Goal: Task Accomplishment & Management: Use online tool/utility

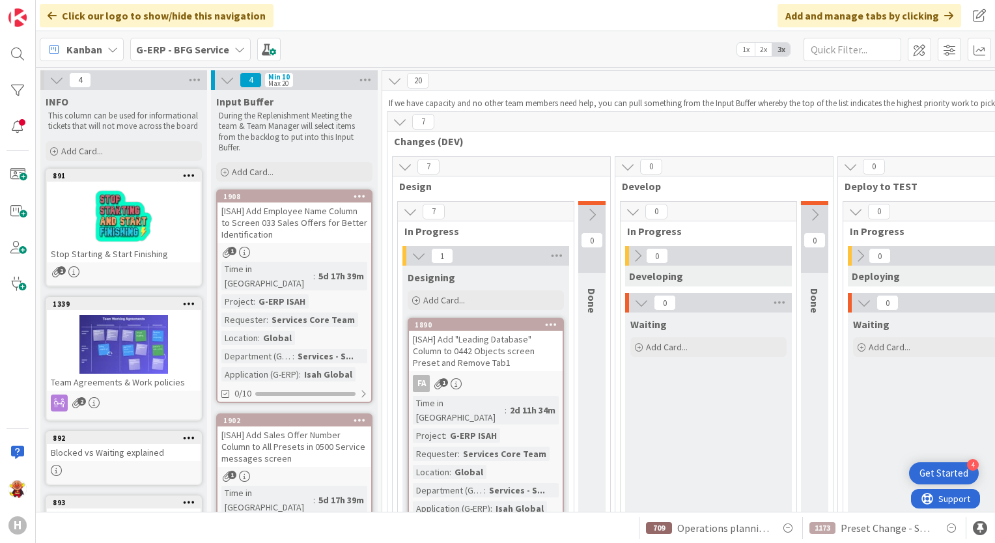
drag, startPoint x: 211, startPoint y: 46, endPoint x: 223, endPoint y: 64, distance: 21.7
click at [211, 46] on b "G-ERP - BFG Service" at bounding box center [182, 49] width 93 height 13
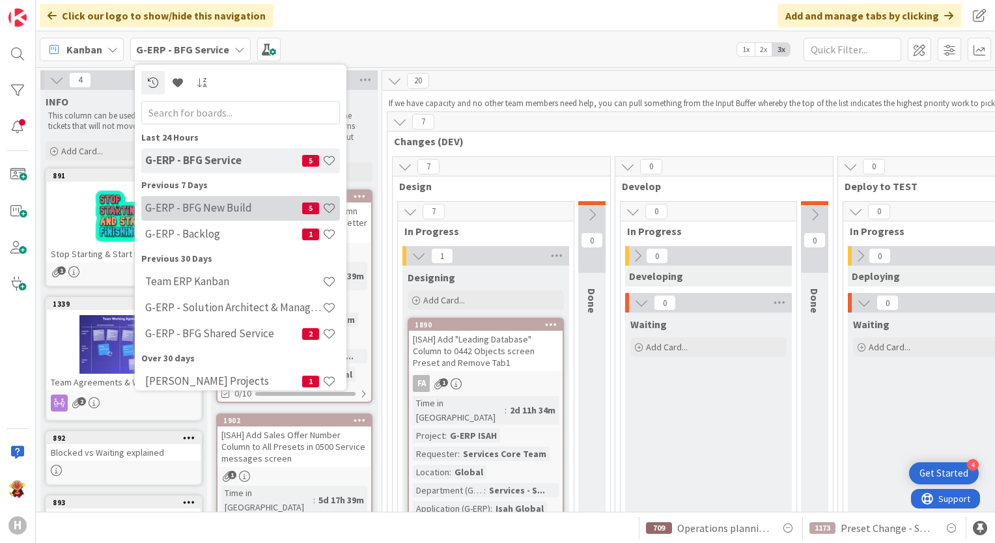
click at [212, 212] on h4 "G-ERP - BFG New Build" at bounding box center [223, 208] width 157 height 13
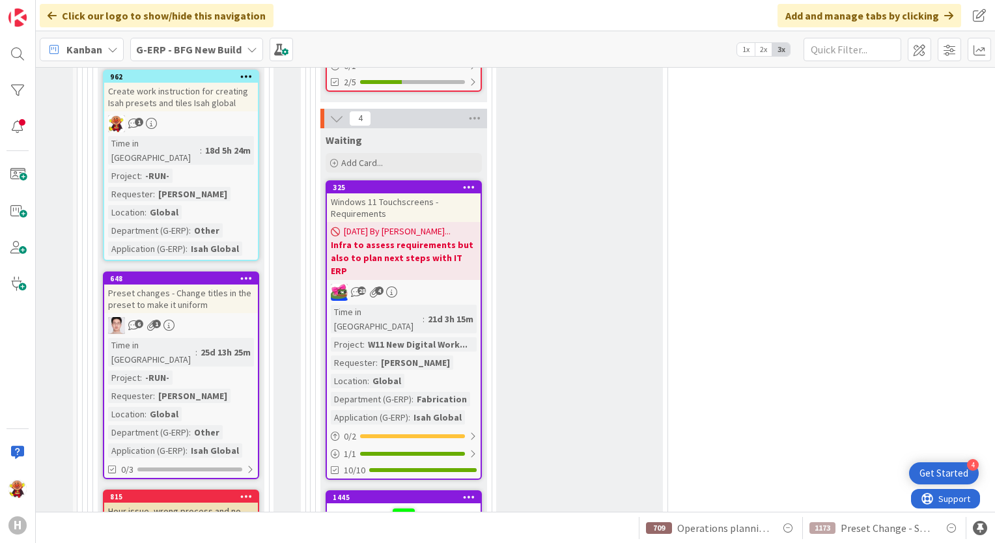
scroll to position [2213, 305]
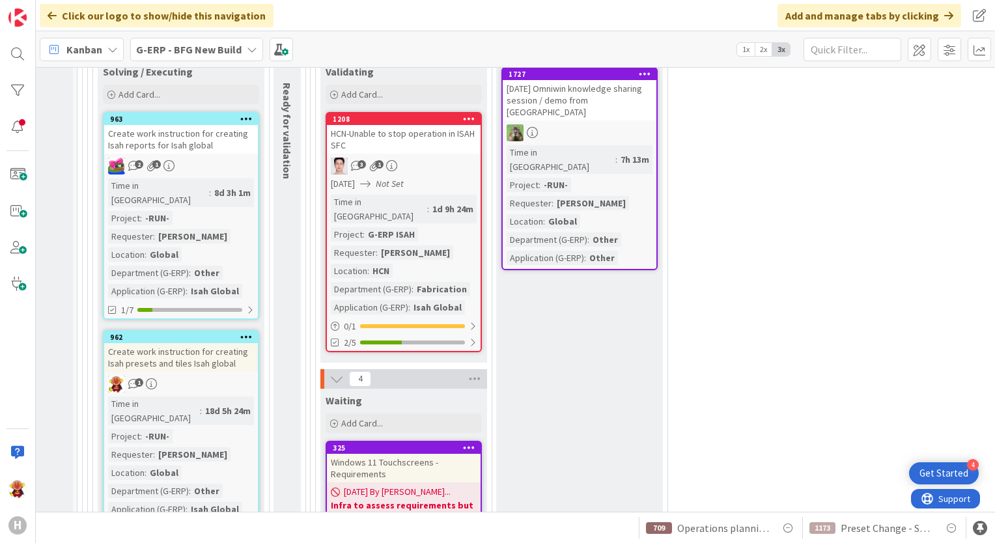
click at [247, 376] on div "1" at bounding box center [181, 384] width 154 height 17
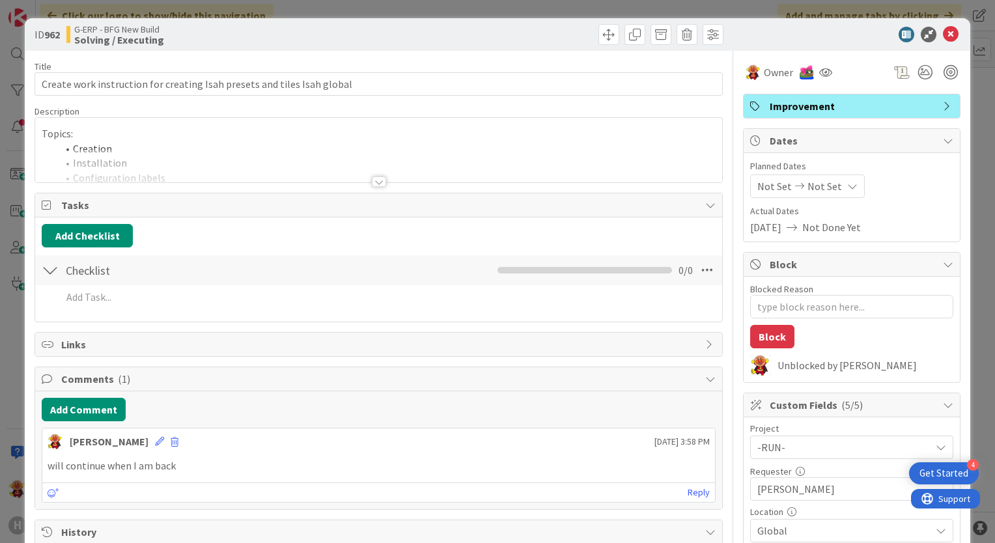
type textarea "x"
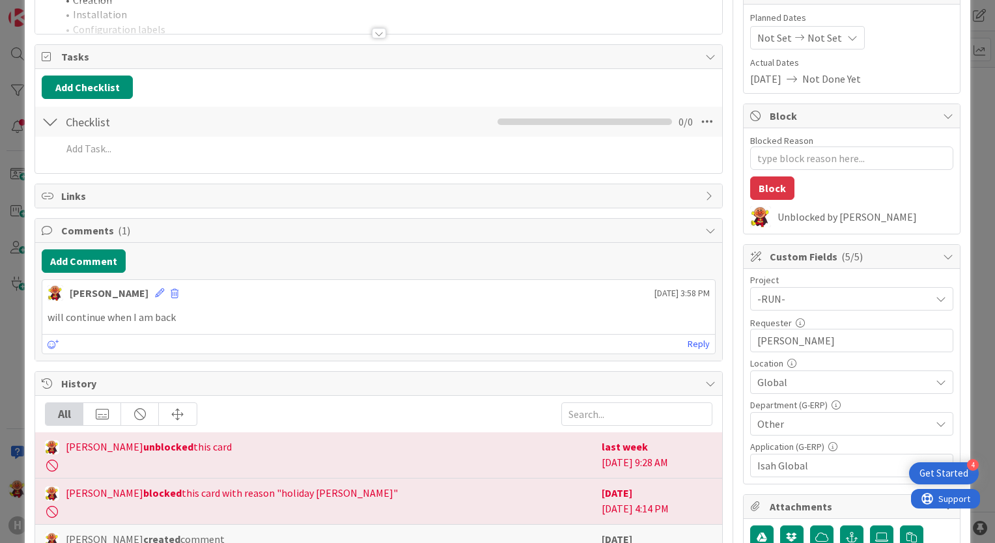
scroll to position [130, 0]
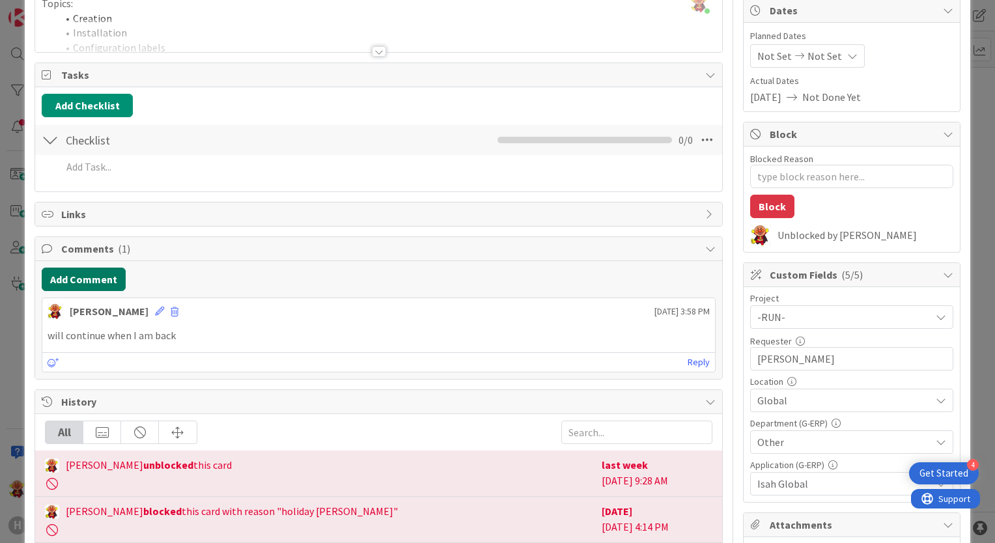
click at [83, 268] on button "Add Comment" at bounding box center [84, 279] width 84 height 23
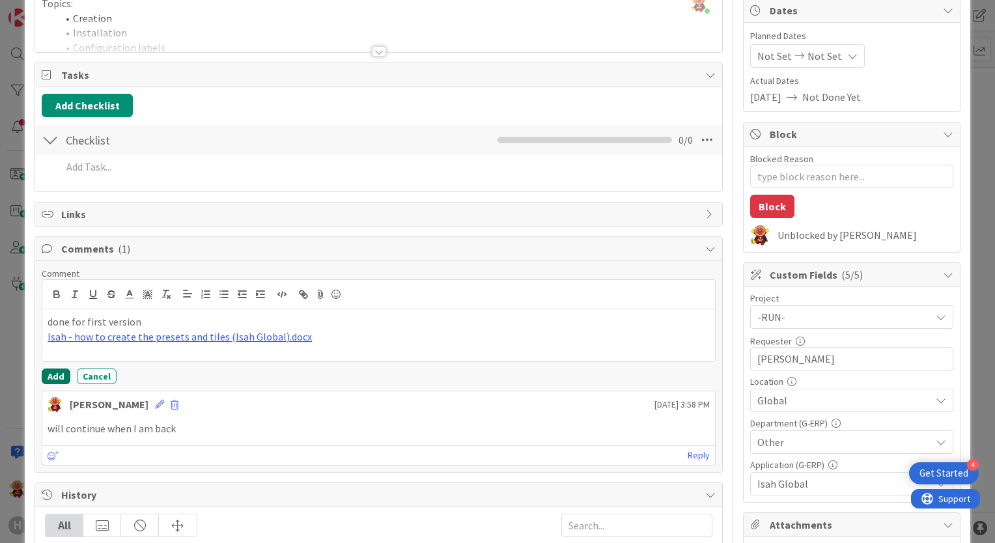
click at [64, 373] on button "Add" at bounding box center [56, 376] width 29 height 16
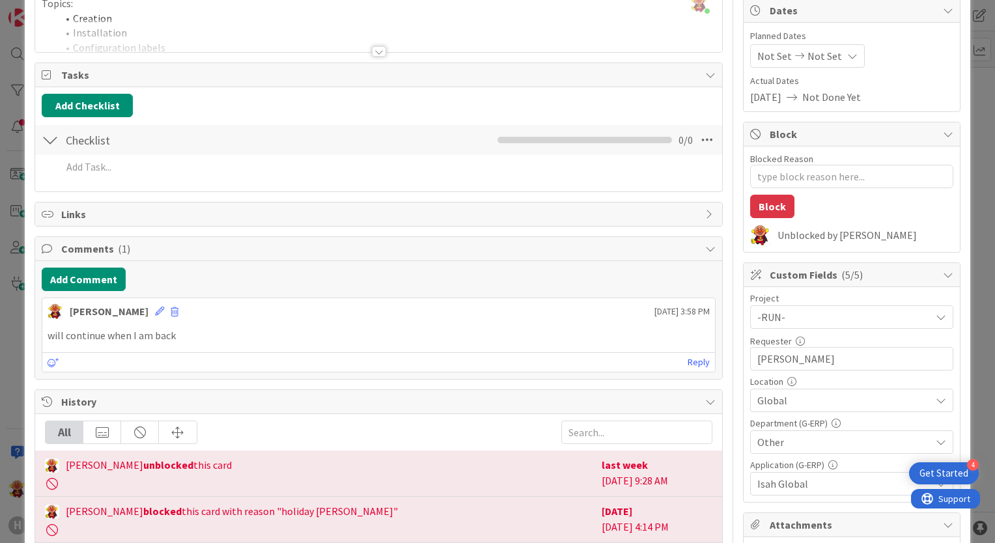
type textarea "x"
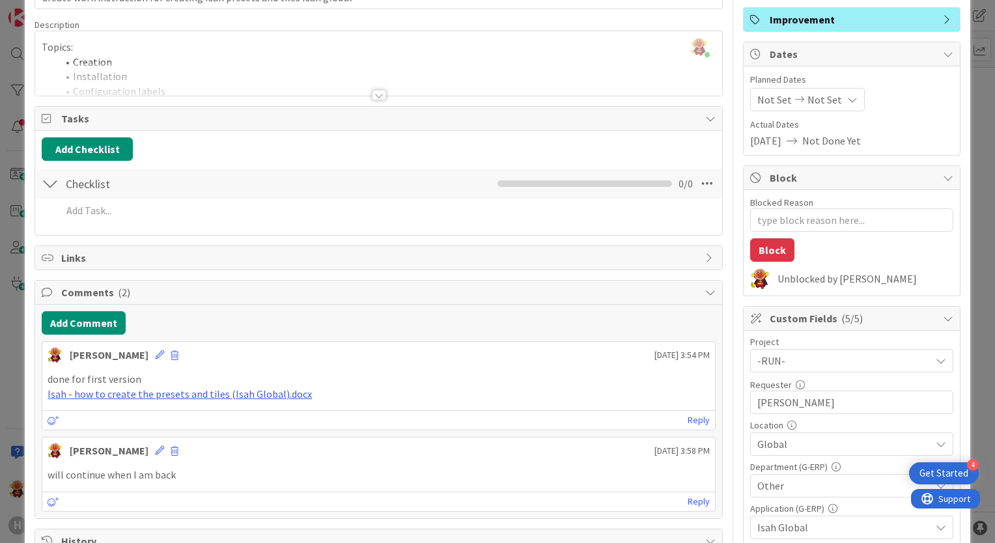
scroll to position [0, 0]
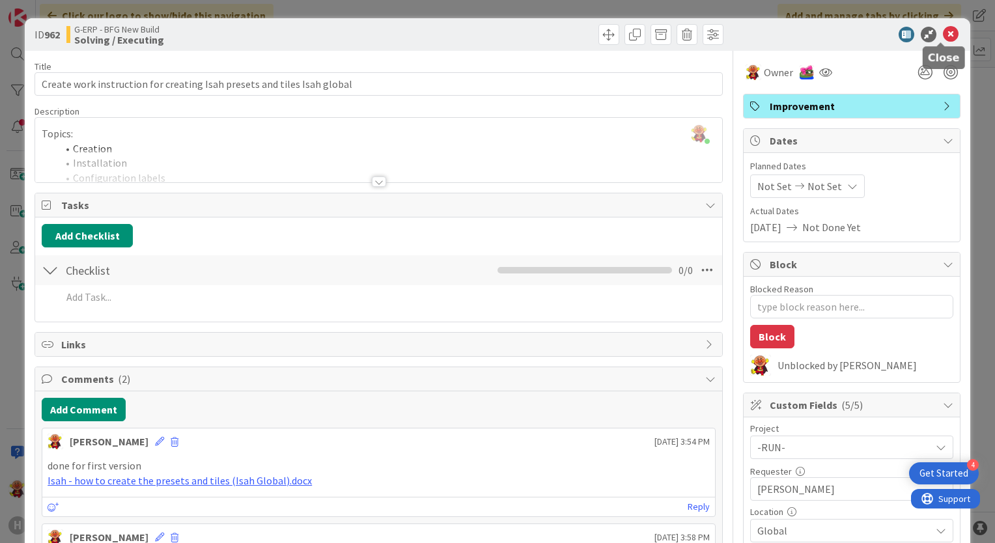
click at [943, 40] on icon at bounding box center [951, 35] width 16 height 16
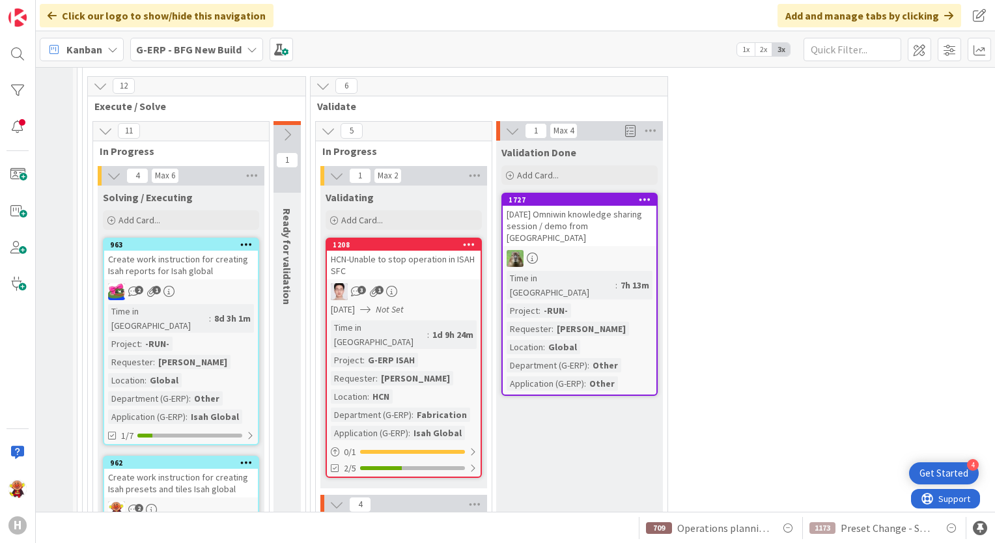
scroll to position [2083, 305]
